Goal: Information Seeking & Learning: Understand process/instructions

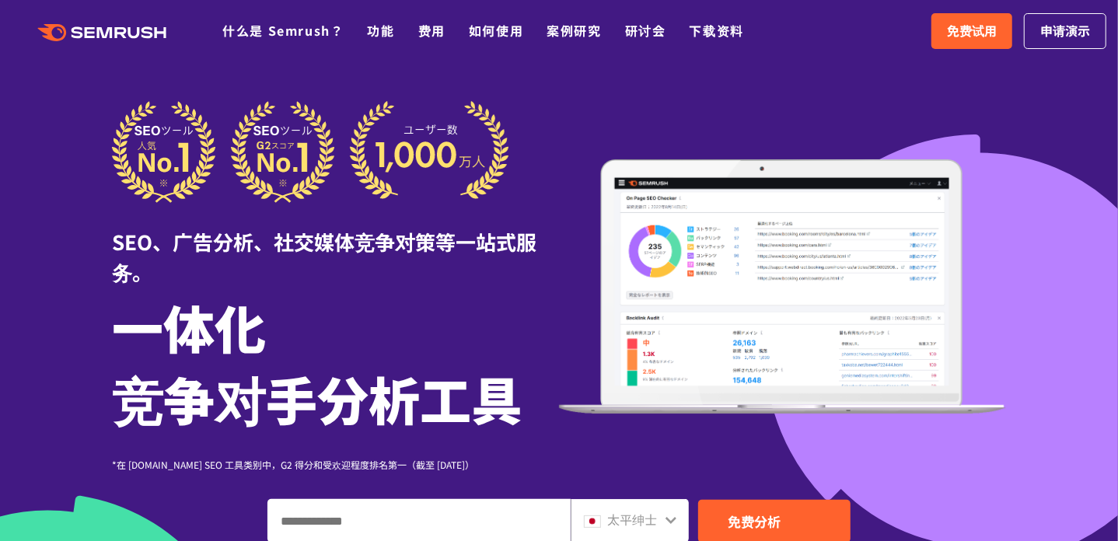
click at [803, 113] on div "SEO、广告分析、社交媒体竞争对策等一站式服务。 一体化 竞争对手分析工具 *在 [DOMAIN_NAME] SEO 工具类别中，G2 得分和受欢迎程度排名第…" at bounding box center [559, 286] width 894 height 371
click at [488, 32] on font "如何使用" at bounding box center [496, 30] width 54 height 19
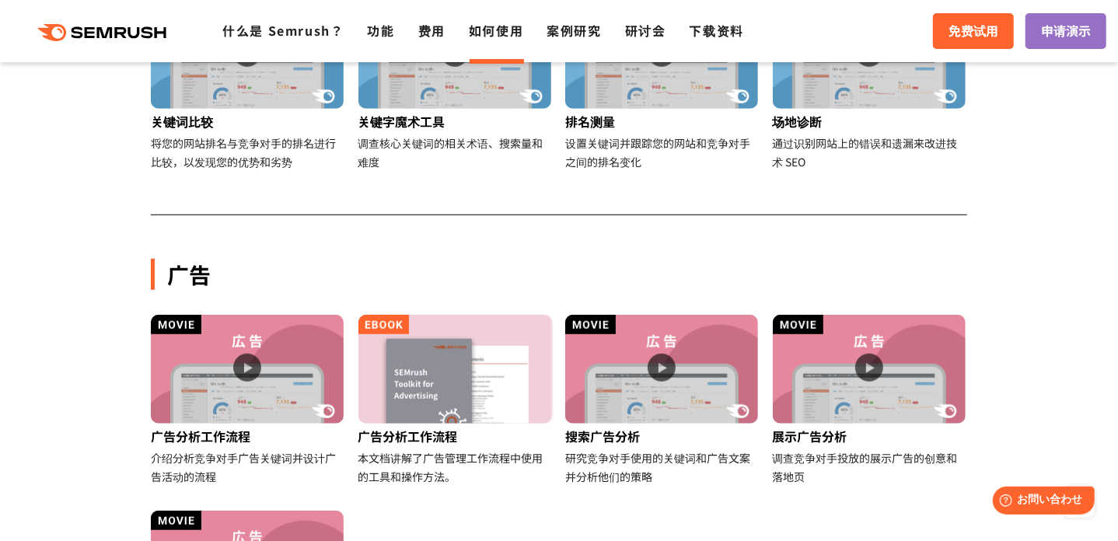
scroll to position [544, 0]
